Goal: Information Seeking & Learning: Learn about a topic

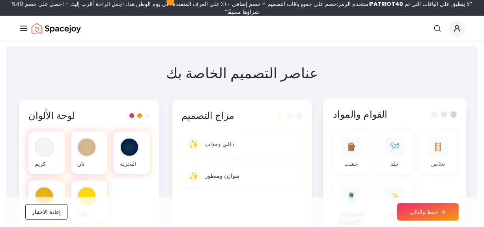
scroll to position [213, 0]
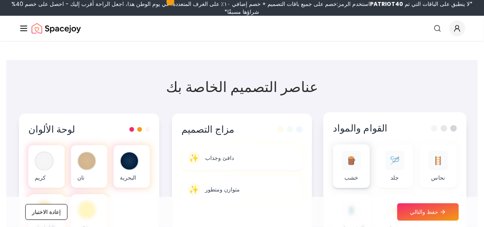
click at [353, 165] on div "🪵" at bounding box center [351, 160] width 19 height 19
click at [352, 159] on font "🪵" at bounding box center [352, 160] width 10 height 11
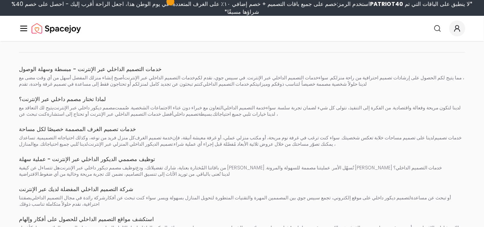
scroll to position [1864, 0]
